Goal: Transaction & Acquisition: Book appointment/travel/reservation

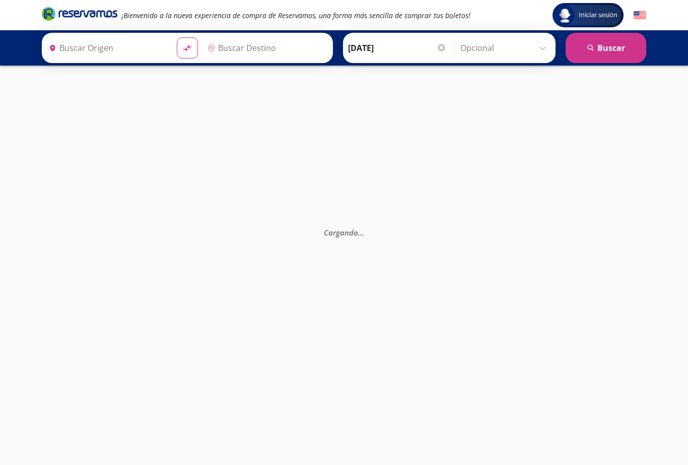
type input "[GEOGRAPHIC_DATA], [GEOGRAPHIC_DATA]"
type input "Taxco, [GEOGRAPHIC_DATA]"
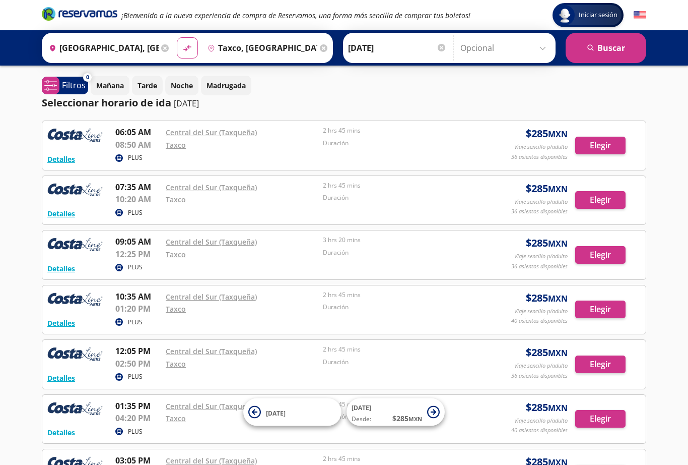
click at [159, 52] on input "[GEOGRAPHIC_DATA], [GEOGRAPHIC_DATA]" at bounding box center [102, 47] width 114 height 25
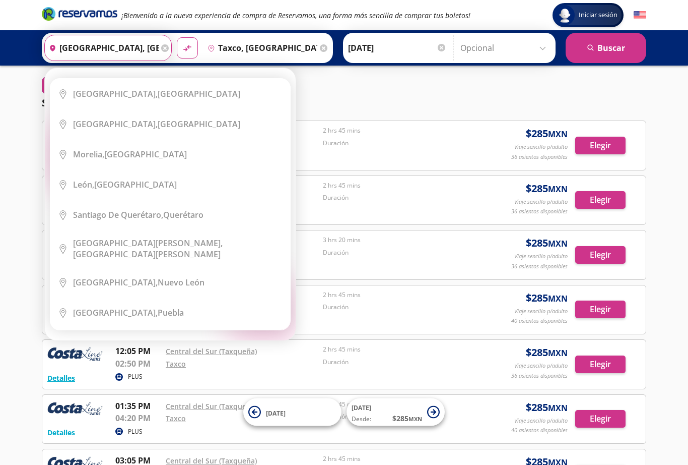
click at [198, 56] on button "material-symbols:compare-arrows-rounded" at bounding box center [187, 47] width 21 height 21
type input "Taxco, [GEOGRAPHIC_DATA]"
type input "[GEOGRAPHIC_DATA], [GEOGRAPHIC_DATA]"
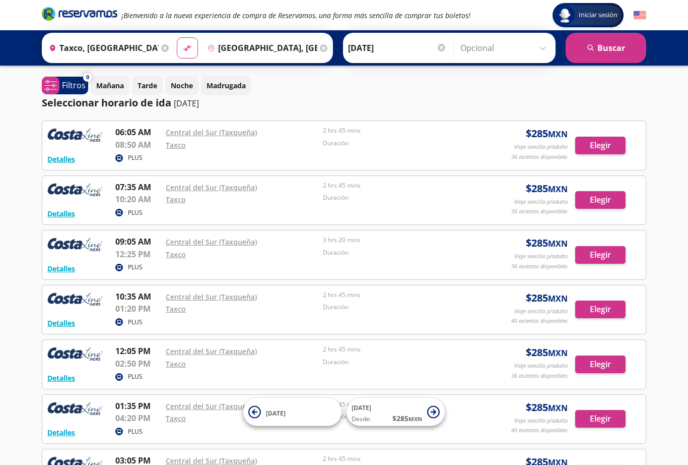
click at [291, 50] on input "[GEOGRAPHIC_DATA], [GEOGRAPHIC_DATA]" at bounding box center [261, 47] width 114 height 25
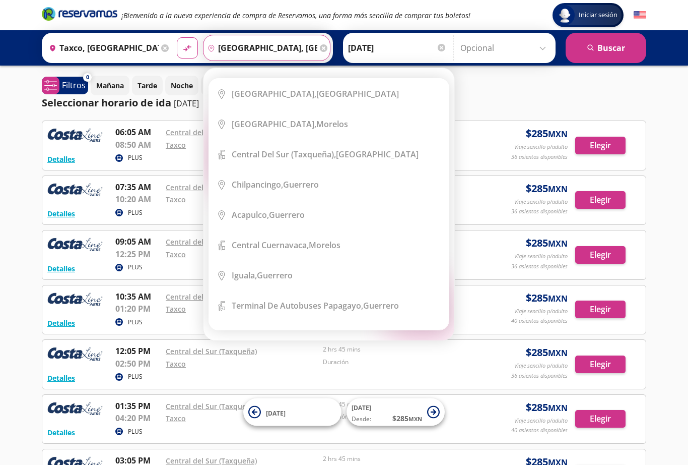
click at [318, 45] on input "[GEOGRAPHIC_DATA], [GEOGRAPHIC_DATA]" at bounding box center [261, 47] width 114 height 25
click at [328, 46] on icon at bounding box center [324, 48] width 8 height 8
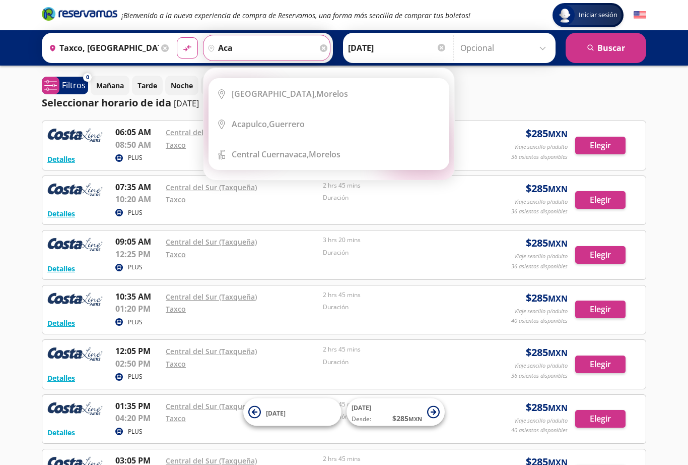
click at [335, 124] on div "Acapulco, [GEOGRAPHIC_DATA]" at bounding box center [337, 123] width 210 height 11
type input "Acapulco, [GEOGRAPHIC_DATA]"
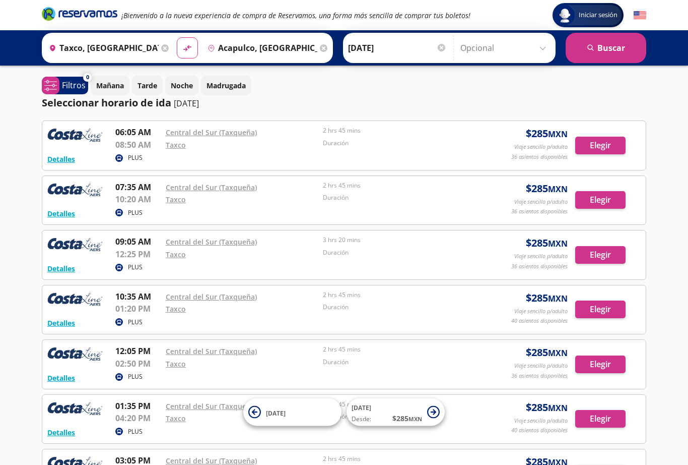
click at [616, 51] on button "search [GEOGRAPHIC_DATA]" at bounding box center [606, 48] width 81 height 30
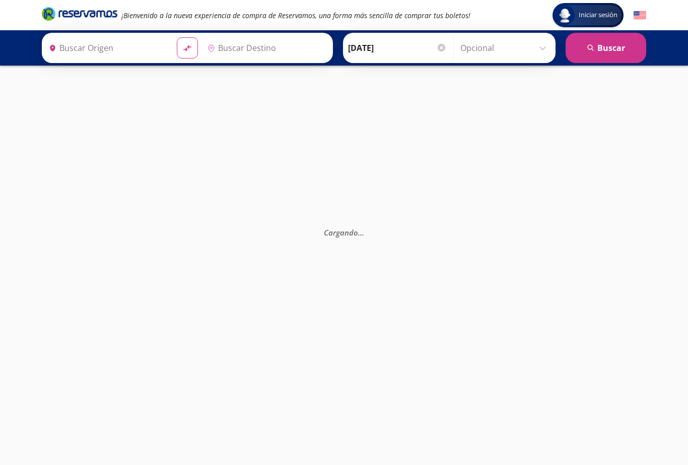
type input "Acapulco, [GEOGRAPHIC_DATA]"
type input "Taxco, [GEOGRAPHIC_DATA]"
